Goal: Information Seeking & Learning: Learn about a topic

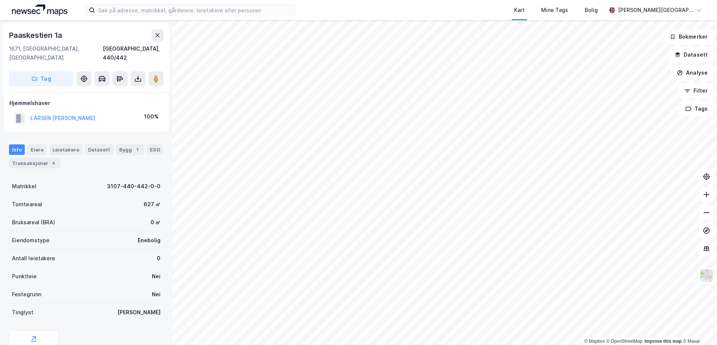
click at [419, 345] on html "Kart Mine Tags Bolig [PERSON_NAME][GEOGRAPHIC_DATA] © Mapbox © OpenStreetMap Im…" at bounding box center [358, 172] width 717 height 345
click at [561, 345] on html "Kart Mine Tags Bolig [PERSON_NAME][GEOGRAPHIC_DATA] © Mapbox © OpenStreetMap Im…" at bounding box center [358, 172] width 717 height 345
click at [541, 345] on html "Kart Mine Tags Bolig [PERSON_NAME][GEOGRAPHIC_DATA] © Mapbox © OpenStreetMap Im…" at bounding box center [358, 172] width 717 height 345
click at [535, 345] on html "Kart Mine Tags Bolig [PERSON_NAME][GEOGRAPHIC_DATA] © Mapbox © OpenStreetMap Im…" at bounding box center [358, 172] width 717 height 345
click at [532, 345] on html "Kart Mine Tags Bolig [PERSON_NAME][GEOGRAPHIC_DATA] © Mapbox © OpenStreetMap Im…" at bounding box center [358, 172] width 717 height 345
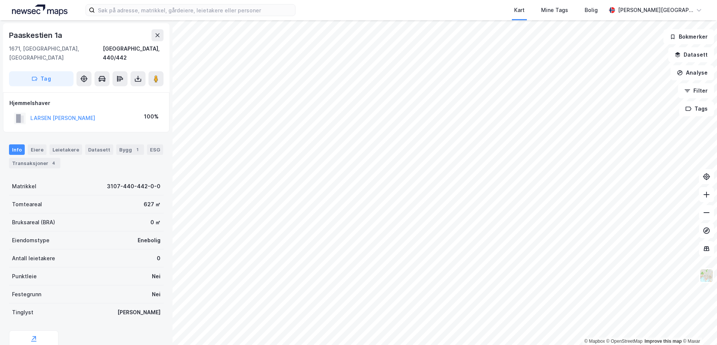
click at [422, 0] on html "Kart Mine Tags Bolig [PERSON_NAME][GEOGRAPHIC_DATA] © Mapbox © OpenStreetMap Im…" at bounding box center [358, 172] width 717 height 345
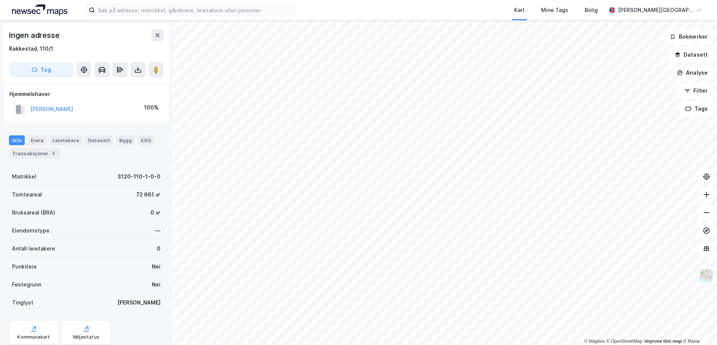
scroll to position [0, 0]
click at [508, 345] on html "Kart Mine Tags Bolig [PERSON_NAME][GEOGRAPHIC_DATA] © Mapbox © OpenStreetMap Im…" at bounding box center [358, 172] width 717 height 345
click at [486, 345] on html "Kart Mine Tags Bolig [PERSON_NAME][GEOGRAPHIC_DATA] © Mapbox © OpenStreetMap Im…" at bounding box center [358, 172] width 717 height 345
click at [528, 345] on html "Kart Mine Tags Bolig [PERSON_NAME][GEOGRAPHIC_DATA] © Mapbox © OpenStreetMap Im…" at bounding box center [358, 172] width 717 height 345
click at [514, 345] on html "Kart Mine Tags Bolig [PERSON_NAME][GEOGRAPHIC_DATA] © Mapbox © OpenStreetMap Im…" at bounding box center [358, 172] width 717 height 345
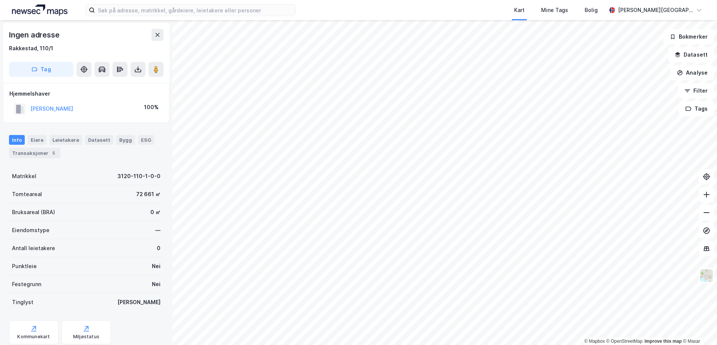
click at [717, 245] on html "Kart Mine Tags Bolig [PERSON_NAME][GEOGRAPHIC_DATA] © Mapbox © OpenStreetMap Im…" at bounding box center [358, 172] width 717 height 345
click at [682, 345] on html "Kart Mine Tags Bolig [PERSON_NAME][GEOGRAPHIC_DATA] © Mapbox © OpenStreetMap Im…" at bounding box center [358, 172] width 717 height 345
click at [635, 0] on html "Kart Mine Tags Bolig [PERSON_NAME][GEOGRAPHIC_DATA] © Mapbox © OpenStreetMap Im…" at bounding box center [358, 172] width 717 height 345
click at [717, 205] on html "Kart Mine Tags Bolig [PERSON_NAME][GEOGRAPHIC_DATA] © Mapbox © OpenStreetMap Im…" at bounding box center [358, 172] width 717 height 345
click at [612, 345] on html "Kart Mine Tags Bolig [PERSON_NAME][GEOGRAPHIC_DATA] © Mapbox © OpenStreetMap Im…" at bounding box center [358, 172] width 717 height 345
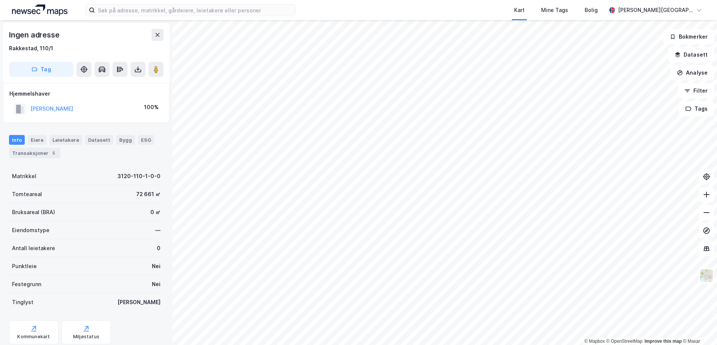
click at [577, 345] on html "Kart Mine Tags Bolig [PERSON_NAME][GEOGRAPHIC_DATA] © Mapbox © OpenStreetMap Im…" at bounding box center [358, 172] width 717 height 345
click at [128, 11] on input at bounding box center [195, 9] width 200 height 11
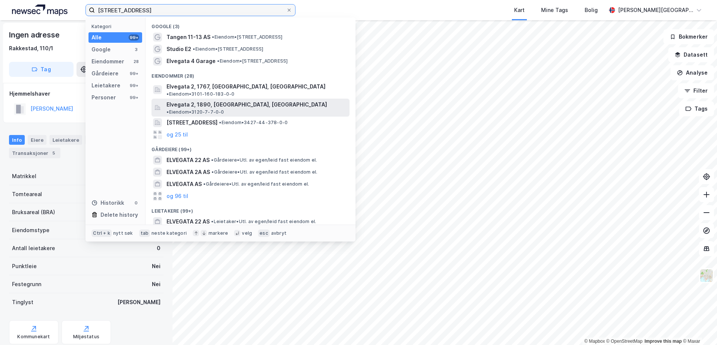
type input "[STREET_ADDRESS]"
click at [214, 100] on span "Elvegata 2, 1890, [GEOGRAPHIC_DATA], [GEOGRAPHIC_DATA]" at bounding box center [246, 104] width 160 height 9
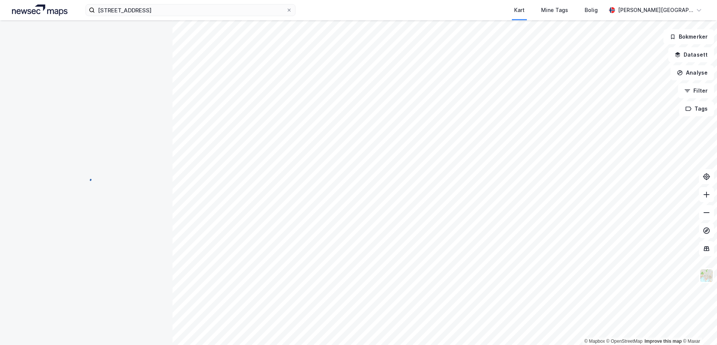
scroll to position [0, 0]
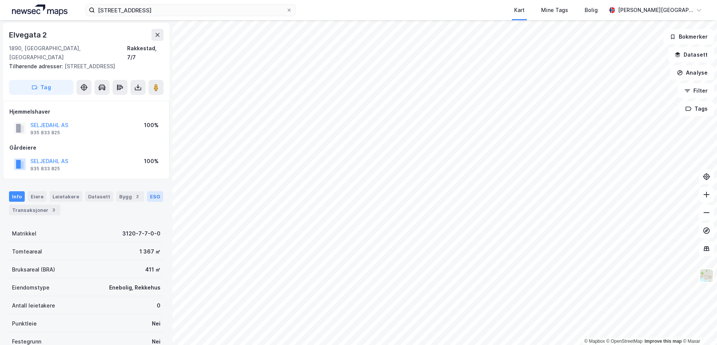
click at [150, 191] on div "ESG" at bounding box center [155, 196] width 16 height 10
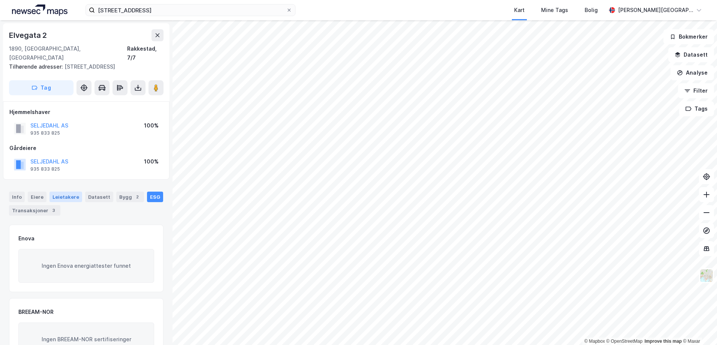
click at [64, 192] on div "Leietakere" at bounding box center [65, 197] width 33 height 10
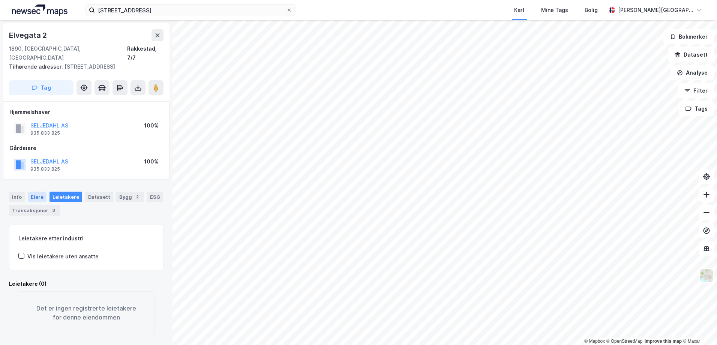
click at [37, 192] on div "Eiere" at bounding box center [37, 197] width 19 height 10
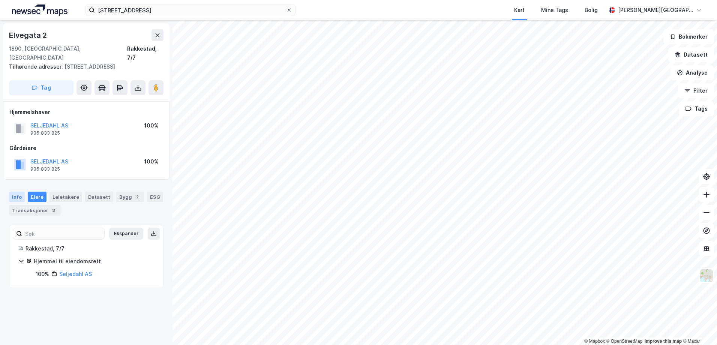
click at [18, 192] on div "Info" at bounding box center [17, 197] width 16 height 10
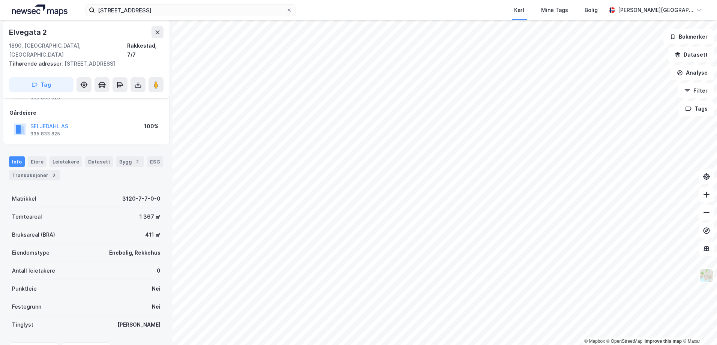
scroll to position [35, 0]
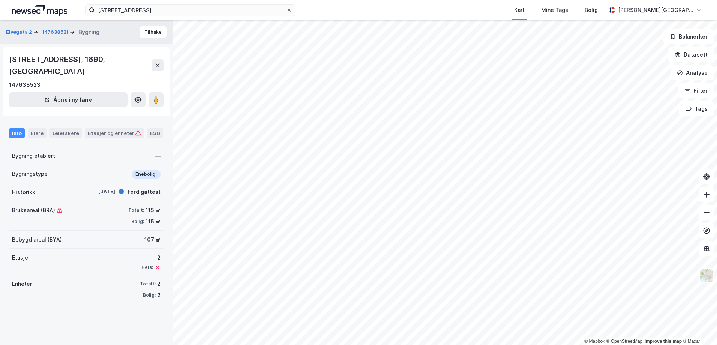
click at [717, 240] on html "elvegata 2 Kart Mine Tags Bolig [PERSON_NAME][GEOGRAPHIC_DATA] © Mapbox © OpenS…" at bounding box center [358, 172] width 717 height 345
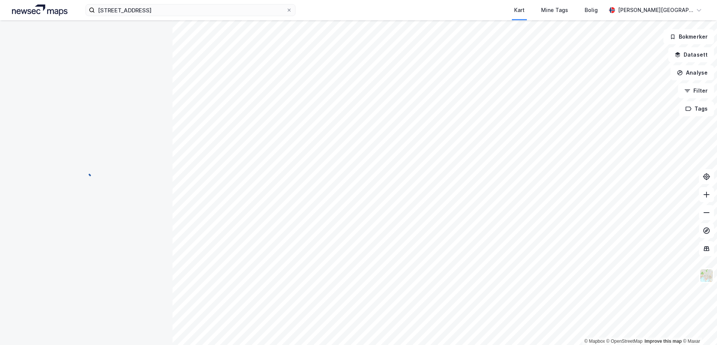
scroll to position [35, 0]
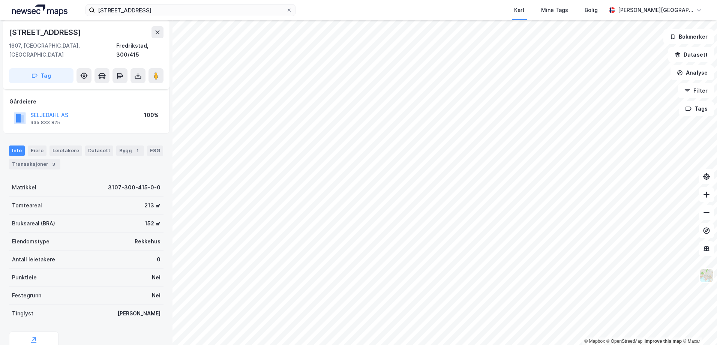
scroll to position [63, 0]
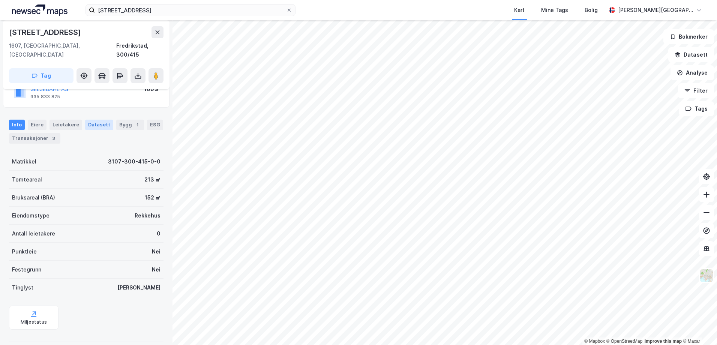
click at [96, 120] on div "Datasett" at bounding box center [99, 125] width 28 height 10
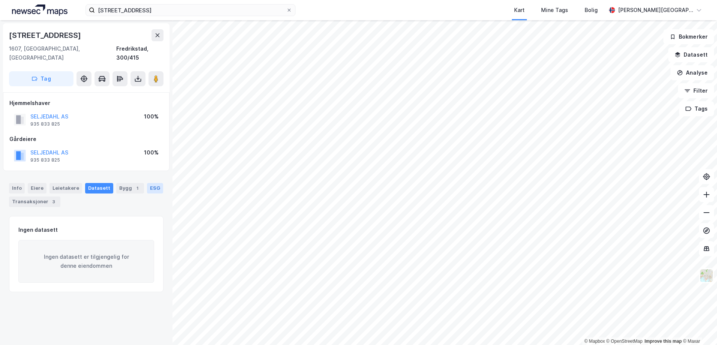
click at [151, 183] on div "ESG" at bounding box center [155, 188] width 16 height 10
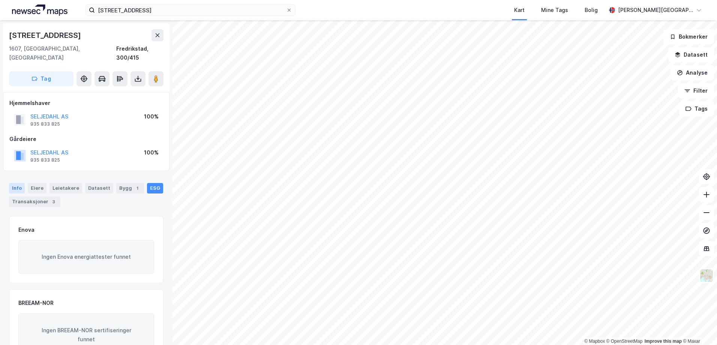
click at [17, 183] on div "Info" at bounding box center [17, 188] width 16 height 10
